Goal: Check status: Check status

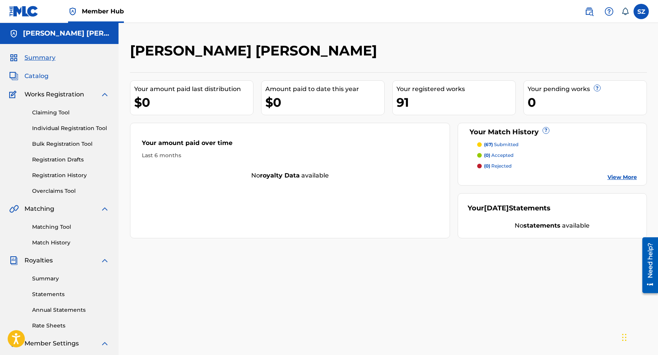
click at [39, 79] on span "Catalog" at bounding box center [36, 76] width 24 height 9
click at [60, 179] on link "Registration History" at bounding box center [70, 175] width 77 height 8
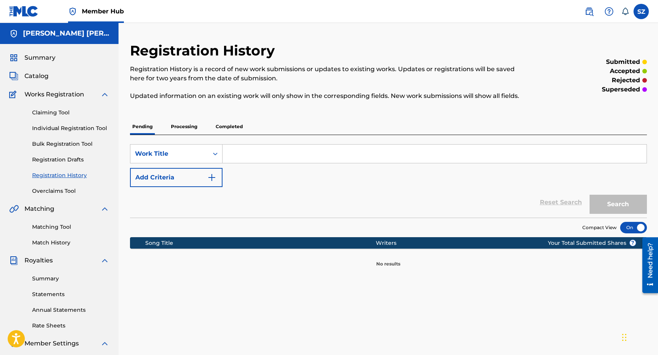
click at [191, 127] on p "Processing" at bounding box center [184, 127] width 31 height 16
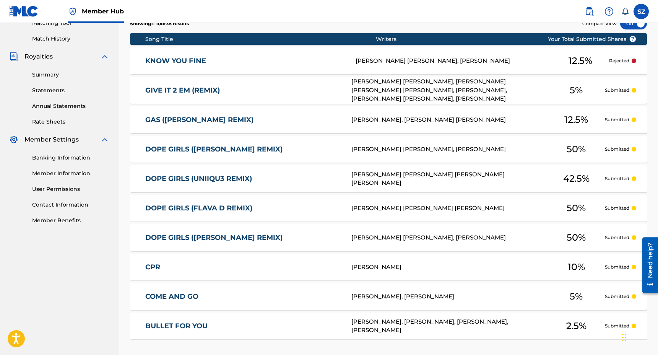
scroll to position [193, 0]
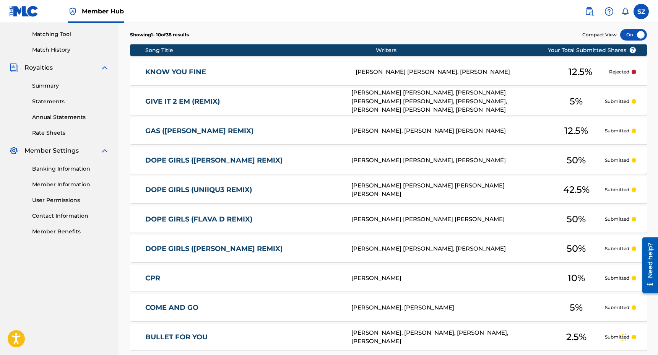
click at [273, 68] on link "KNOW YOU FINE" at bounding box center [245, 72] width 200 height 9
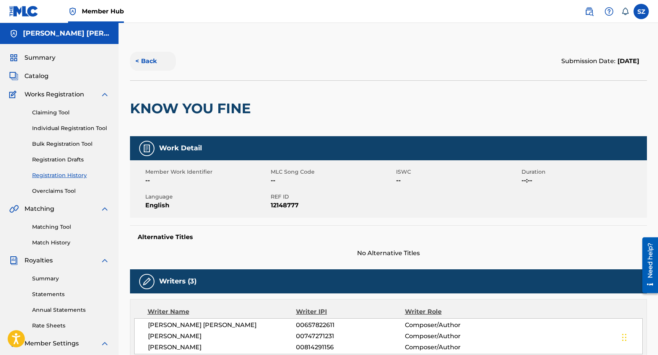
click at [146, 62] on button "< Back" at bounding box center [153, 61] width 46 height 19
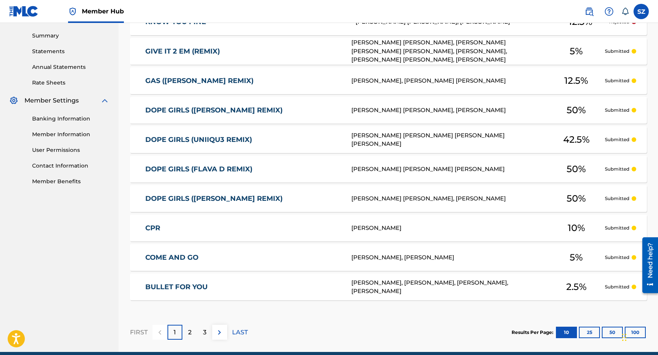
scroll to position [276, 0]
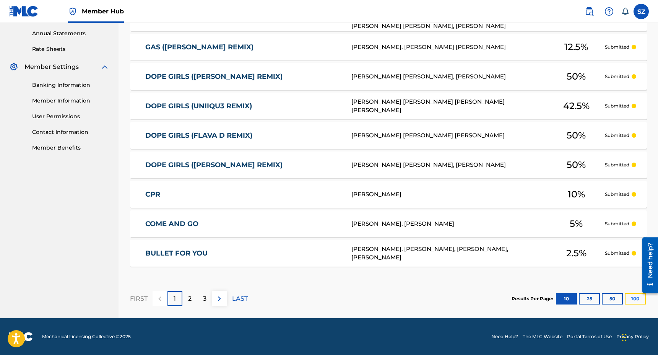
click at [634, 294] on button "100" at bounding box center [635, 298] width 21 height 11
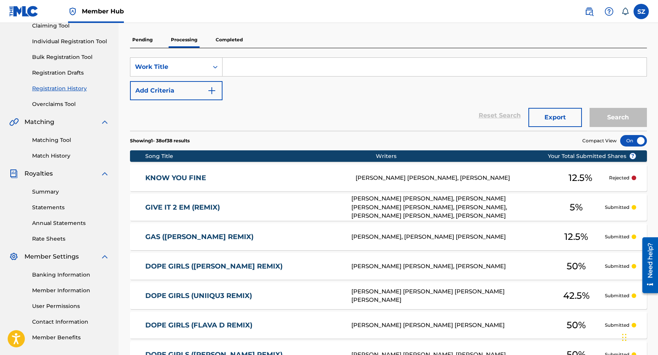
scroll to position [0, 0]
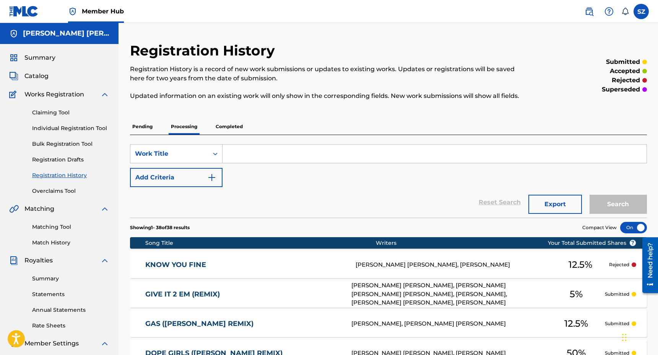
click at [233, 125] on p "Completed" at bounding box center [229, 127] width 32 height 16
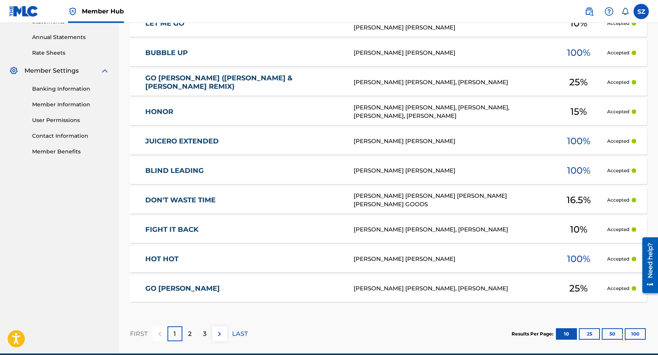
scroll to position [308, 0]
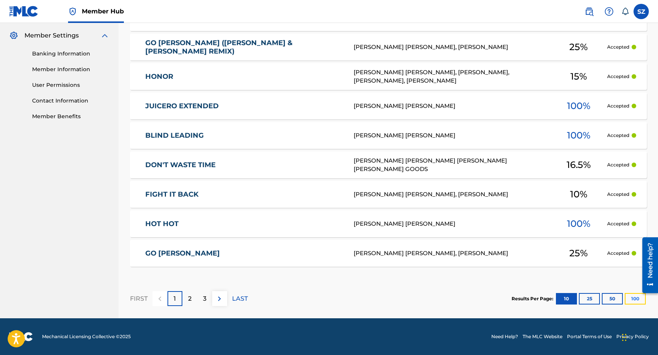
click at [633, 299] on button "100" at bounding box center [635, 298] width 21 height 11
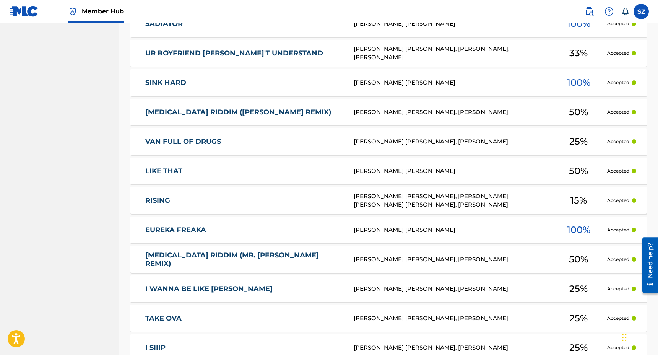
scroll to position [1946, 0]
